Goal: Task Accomplishment & Management: Use online tool/utility

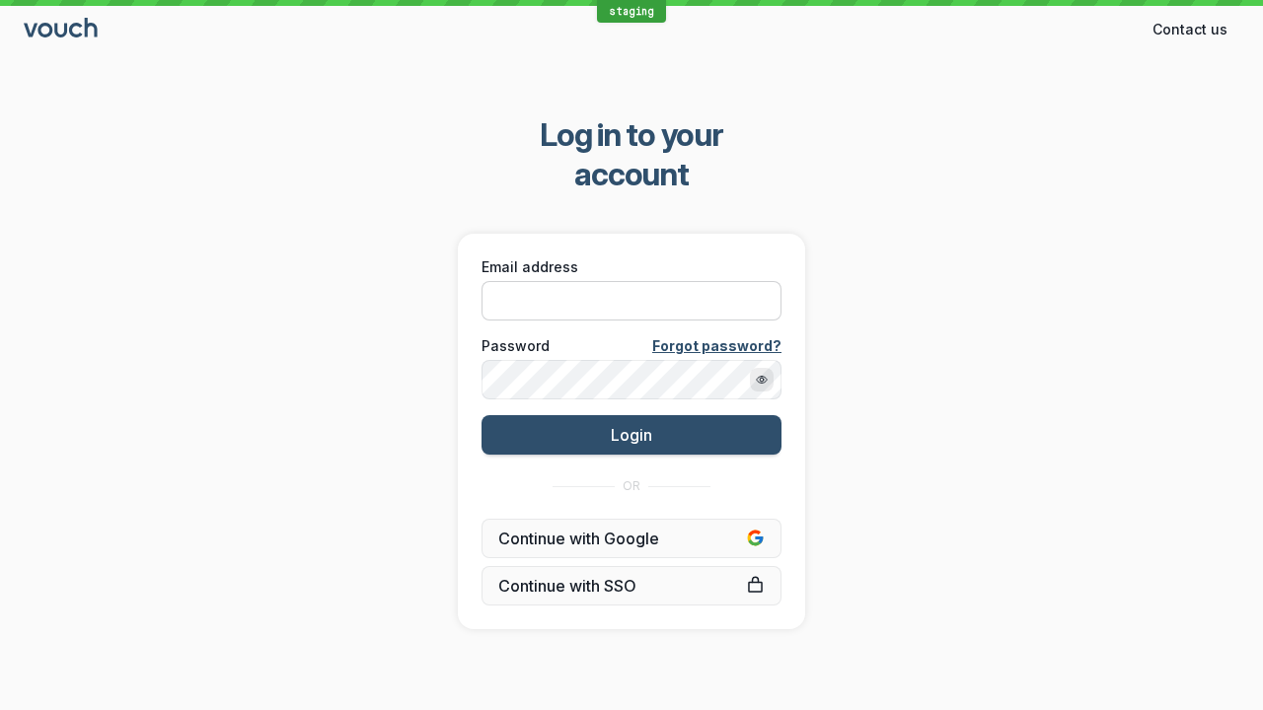
click at [707, 281] on input "Email address" at bounding box center [631, 300] width 300 height 39
click at [631, 281] on input "Email address" at bounding box center [631, 300] width 300 height 39
paste input "[EMAIL_ADDRESS][DOMAIN_NAME]"
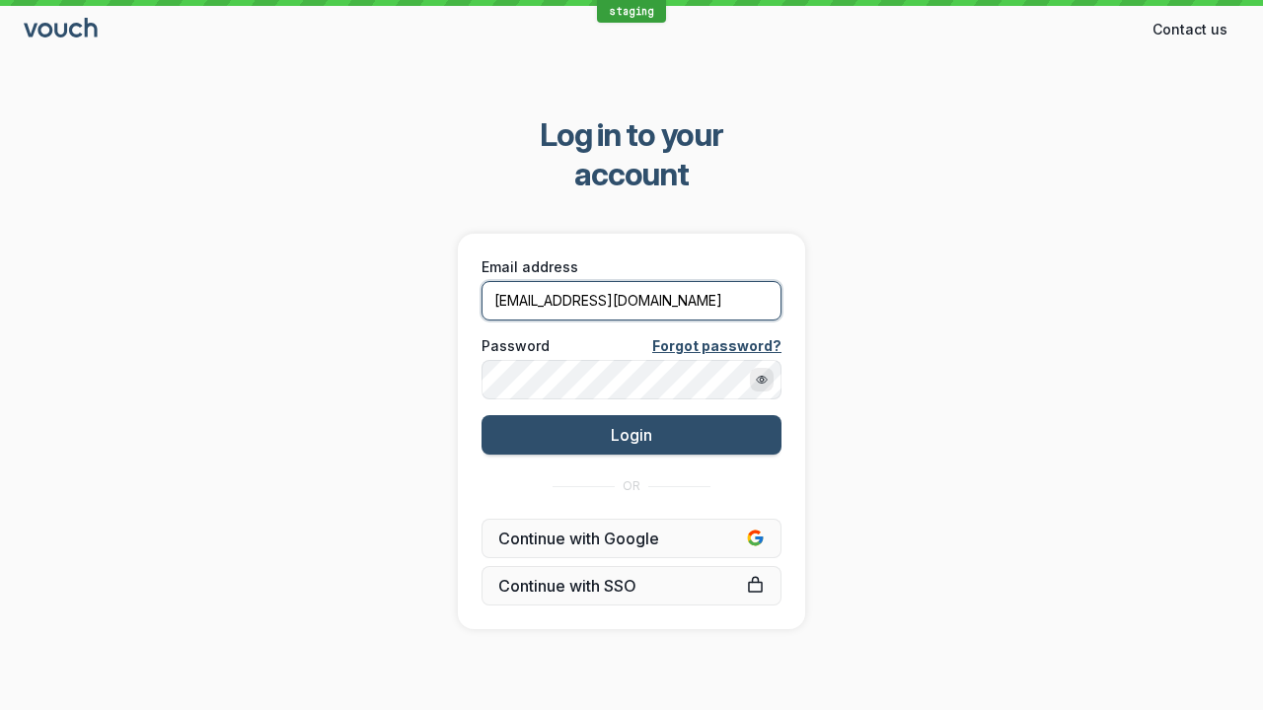
type input "shez+localautomation@vouchfor.com"
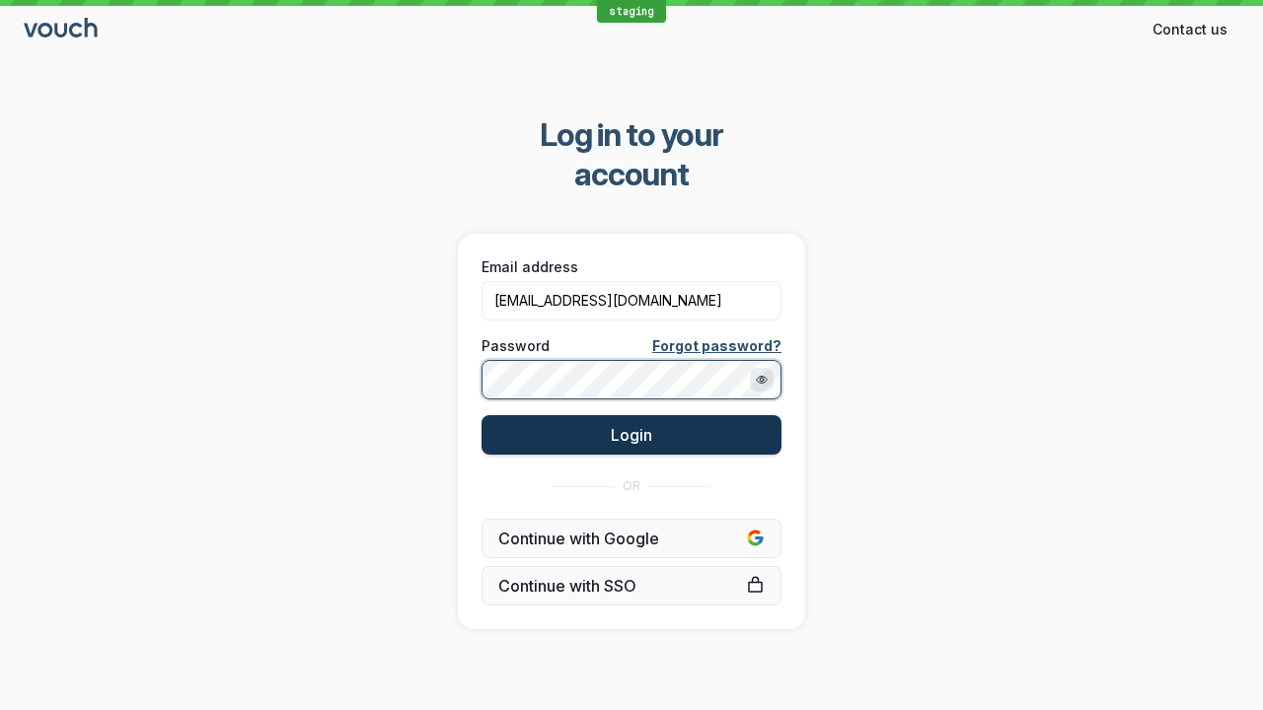
click at [648, 425] on span "Login" at bounding box center [631, 435] width 41 height 20
click at [631, 425] on span "Login" at bounding box center [631, 435] width 41 height 20
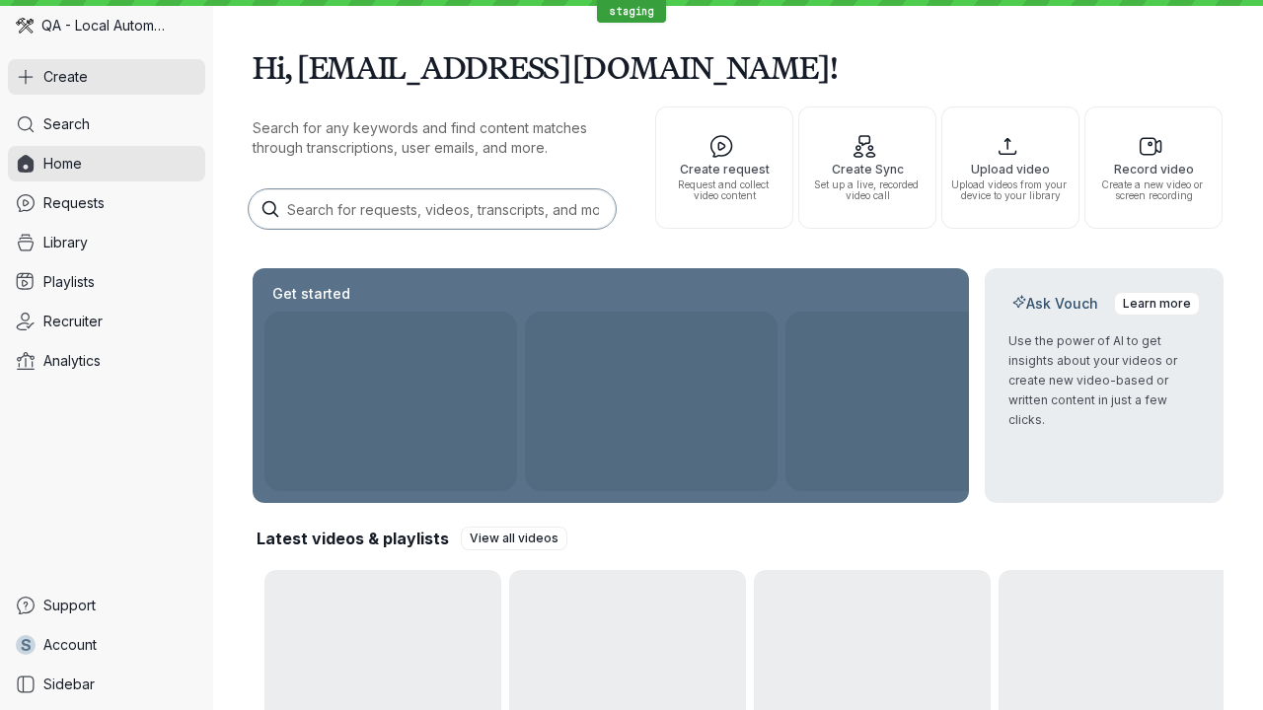
click at [107, 77] on button "Create" at bounding box center [106, 77] width 197 height 36
